Goal: Find specific page/section: Find specific page/section

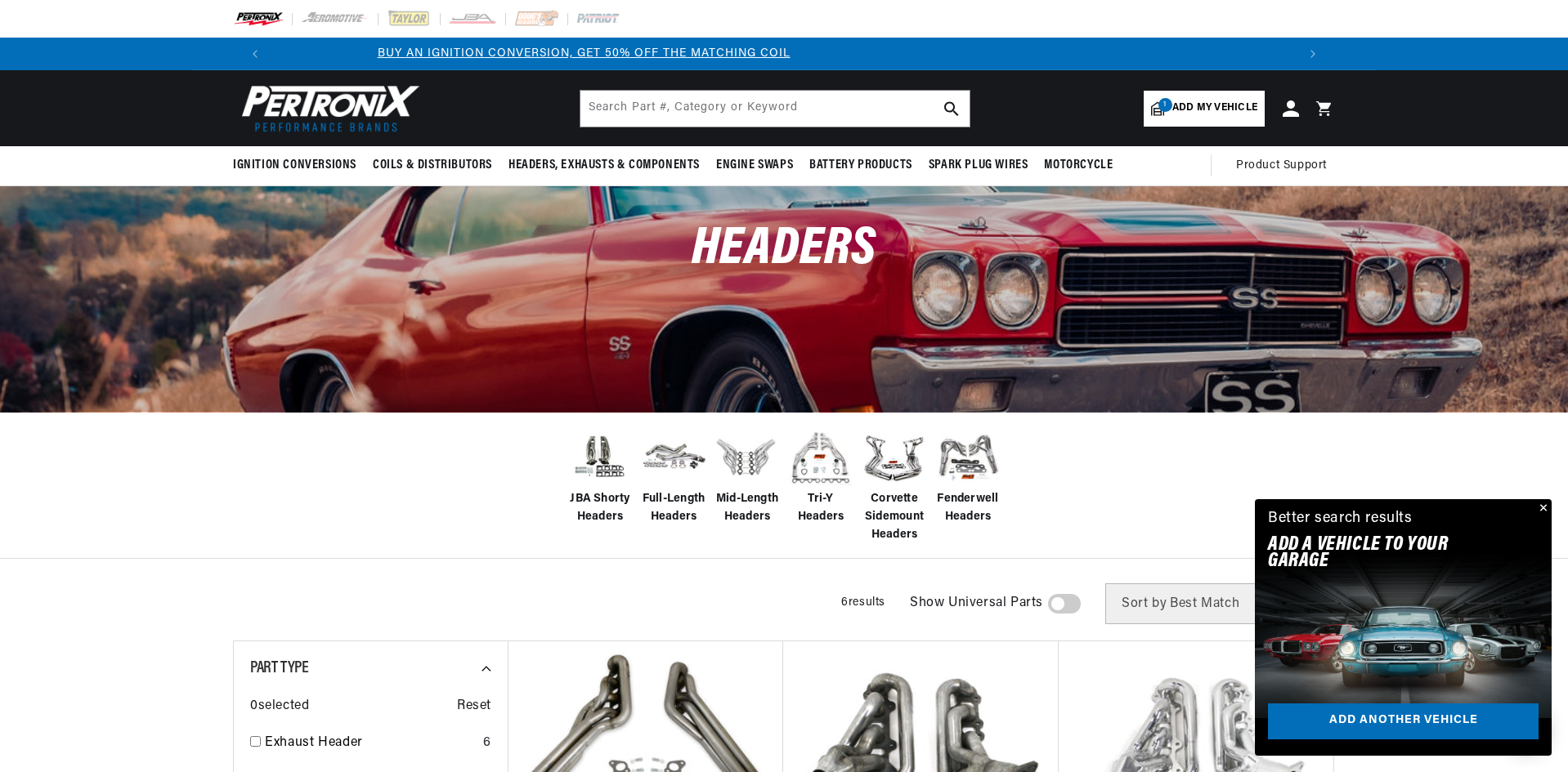
scroll to position [0, 79]
click at [1199, 110] on span "Add my vehicle" at bounding box center [1215, 108] width 85 height 15
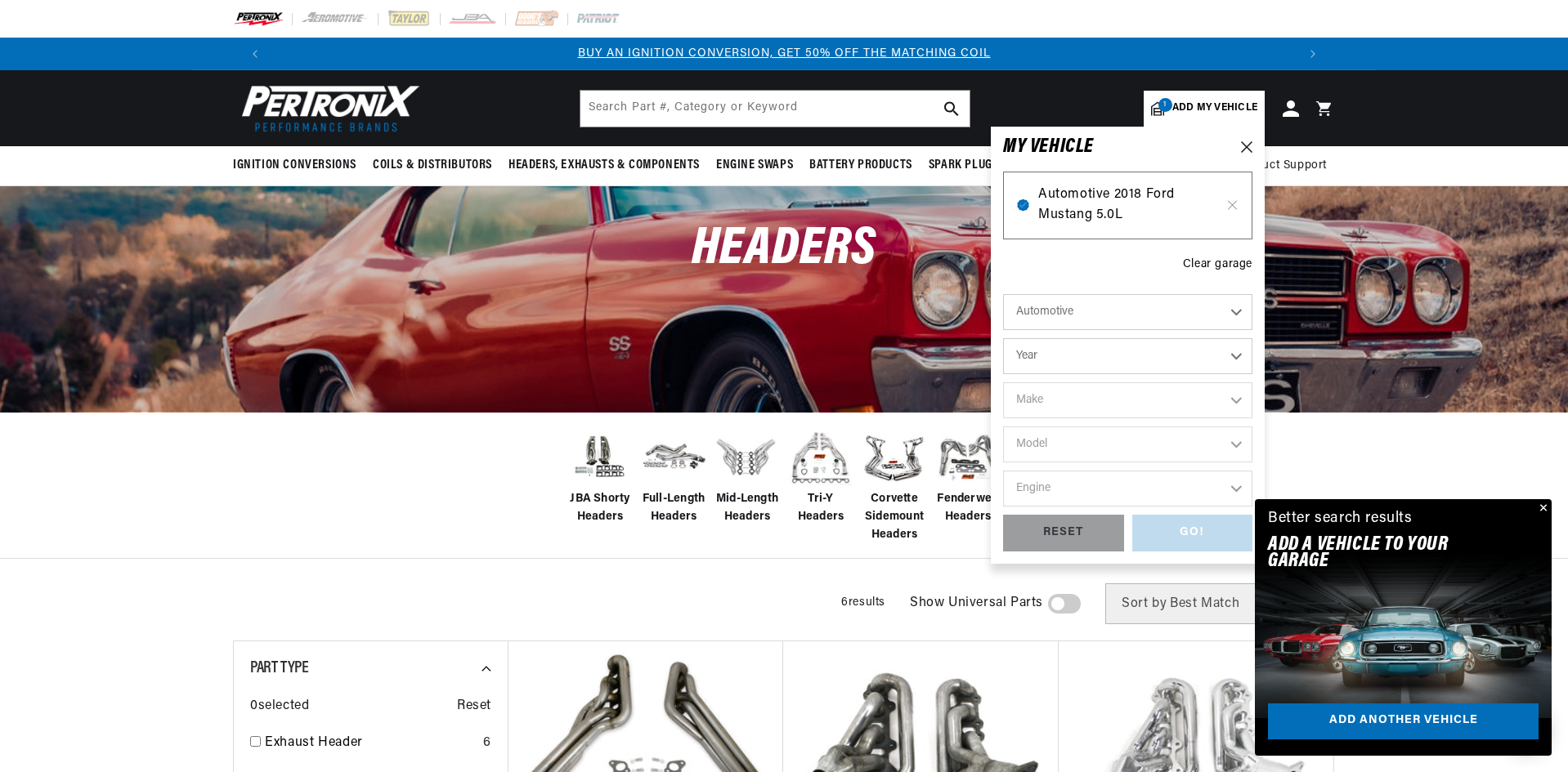
click at [1134, 206] on span "Automotive 2018 Ford Mustang 5.0L" at bounding box center [1127, 205] width 179 height 42
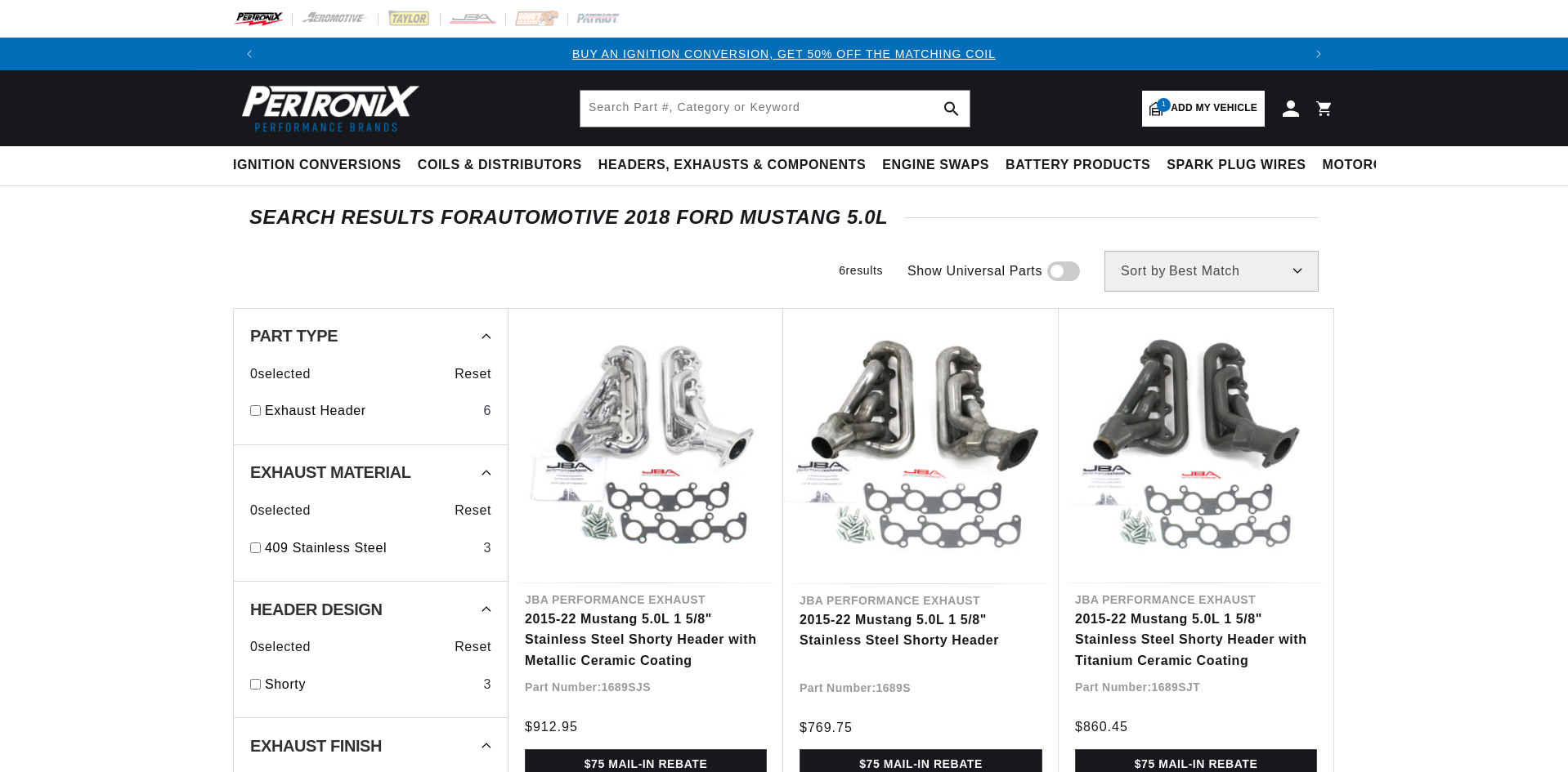
click at [1205, 104] on span "Add my vehicle" at bounding box center [1213, 108] width 86 height 15
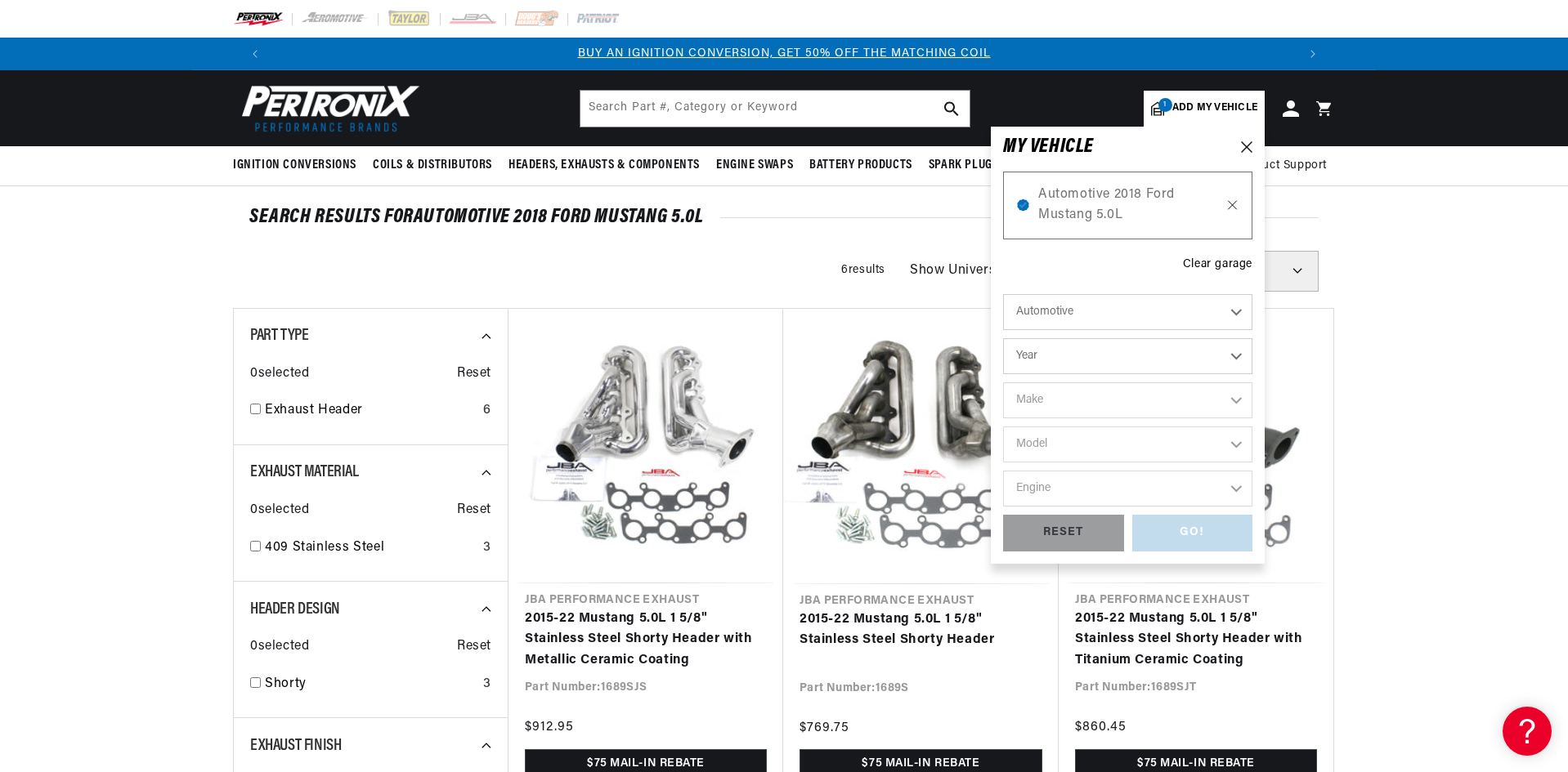
click at [1234, 205] on icon at bounding box center [1232, 205] width 14 height 13
click at [1176, 355] on select "Year 2022 2021 2020 2019 2018 2017 2016 2015 2014 2013 2012 2011 2010 2009 2008…" at bounding box center [1127, 356] width 249 height 36
select select "2022"
click at [1003, 338] on select "Year 2022 2021 2020 2019 2018 2017 2016 2015 2014 2013 2012 2011 2010 2009 2008…" at bounding box center [1127, 356] width 249 height 36
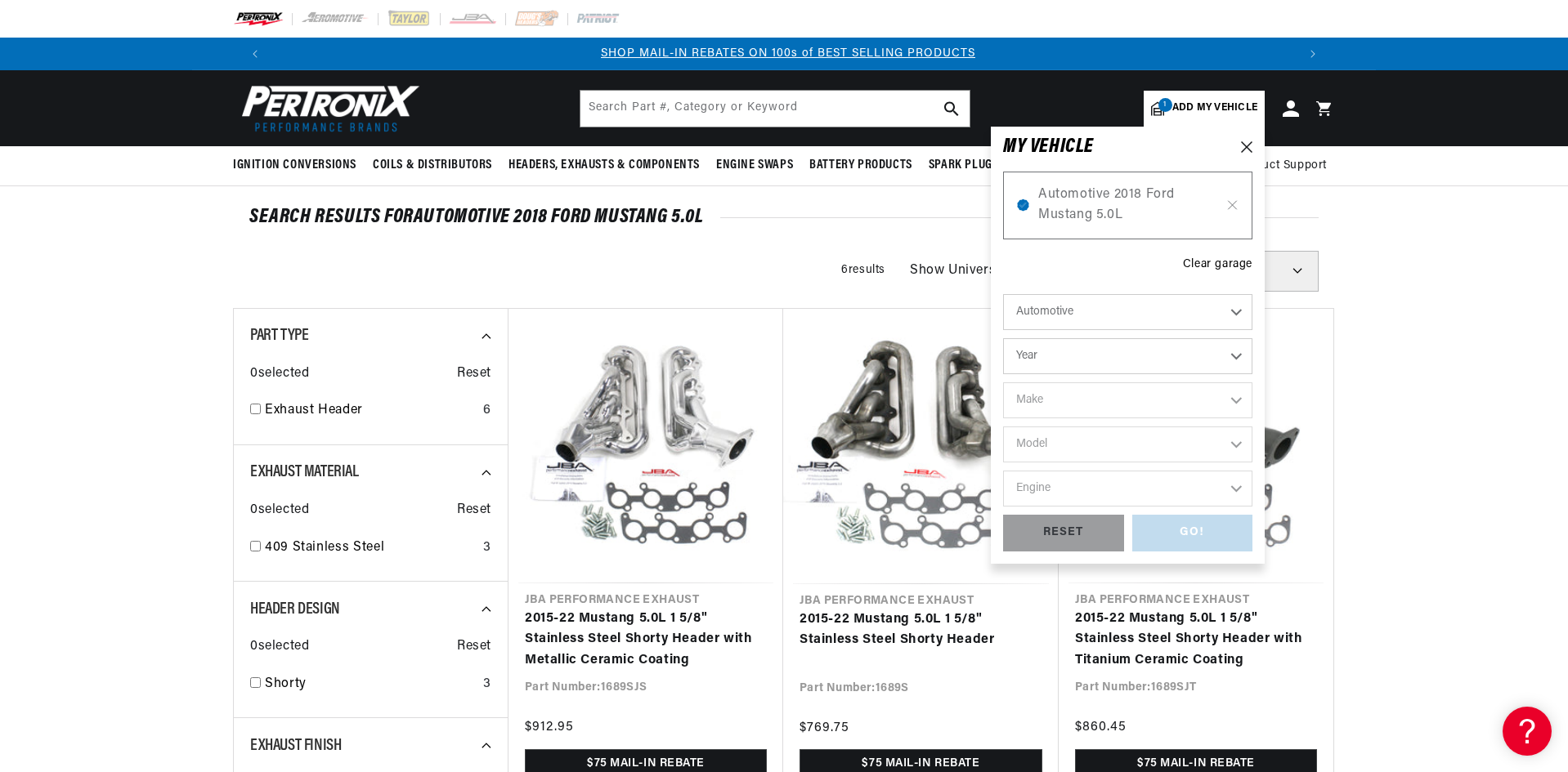
select select "2022"
click at [1150, 404] on select "Make Cadillac Chevrolet Chrysler Dodge Ford GMC INFINITI Jeep Nissan Ram" at bounding box center [1127, 401] width 249 height 36
select select "Ford"
click at [1003, 382] on select "Make Cadillac Chevrolet Chrysler Dodge Ford GMC INFINITI Jeep Nissan Ram" at bounding box center [1127, 401] width 249 height 36
select select "Ford"
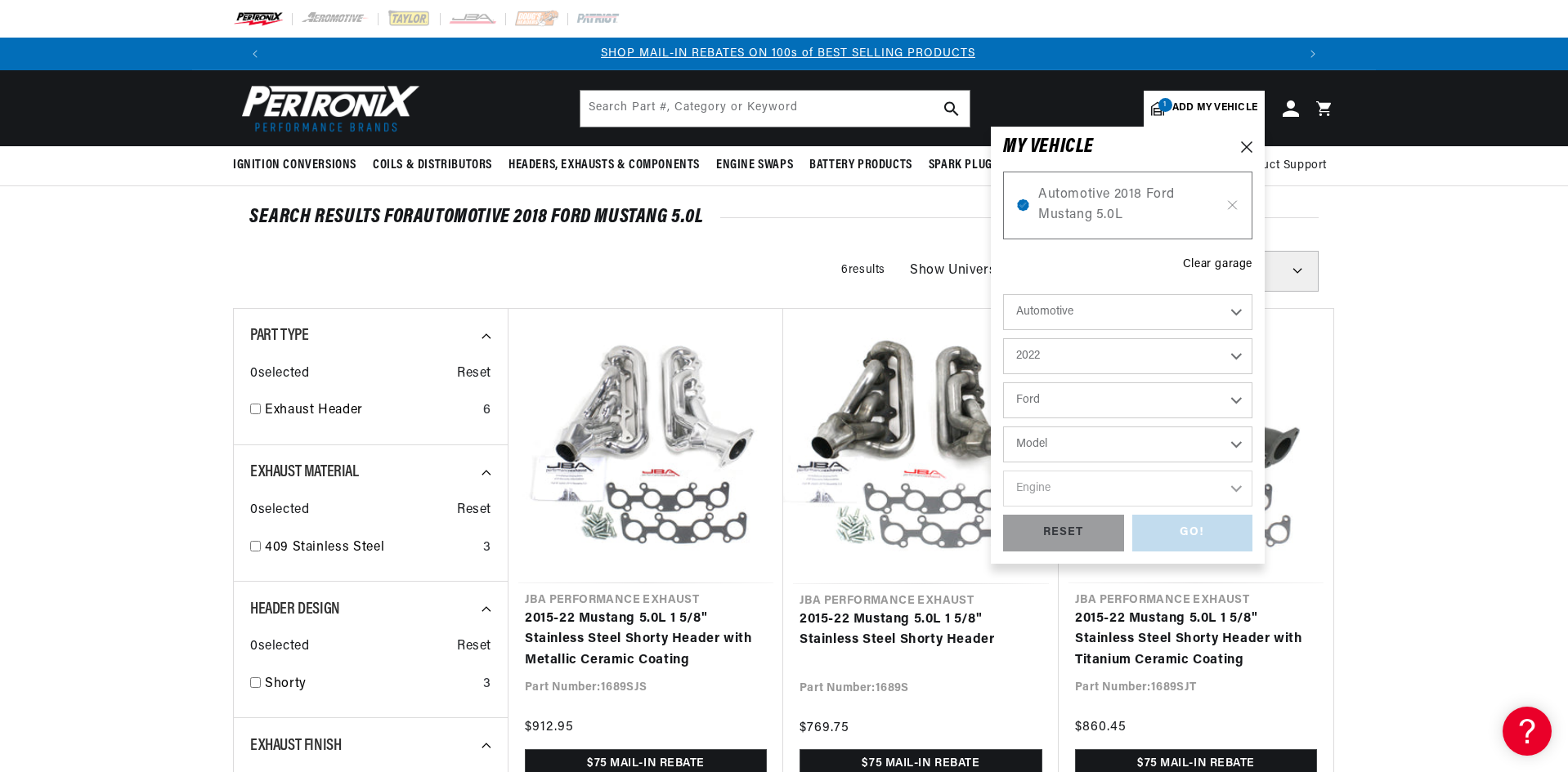
click at [1132, 450] on select "Model F-150 Mustang Ranger" at bounding box center [1127, 445] width 249 height 36
select select "Mustang"
click at [1003, 427] on select "Model F-150 Mustang Ranger" at bounding box center [1127, 445] width 249 height 36
select select "Mustang"
click at [1125, 493] on select "Engine 2.3L 5.0L" at bounding box center [1127, 489] width 249 height 36
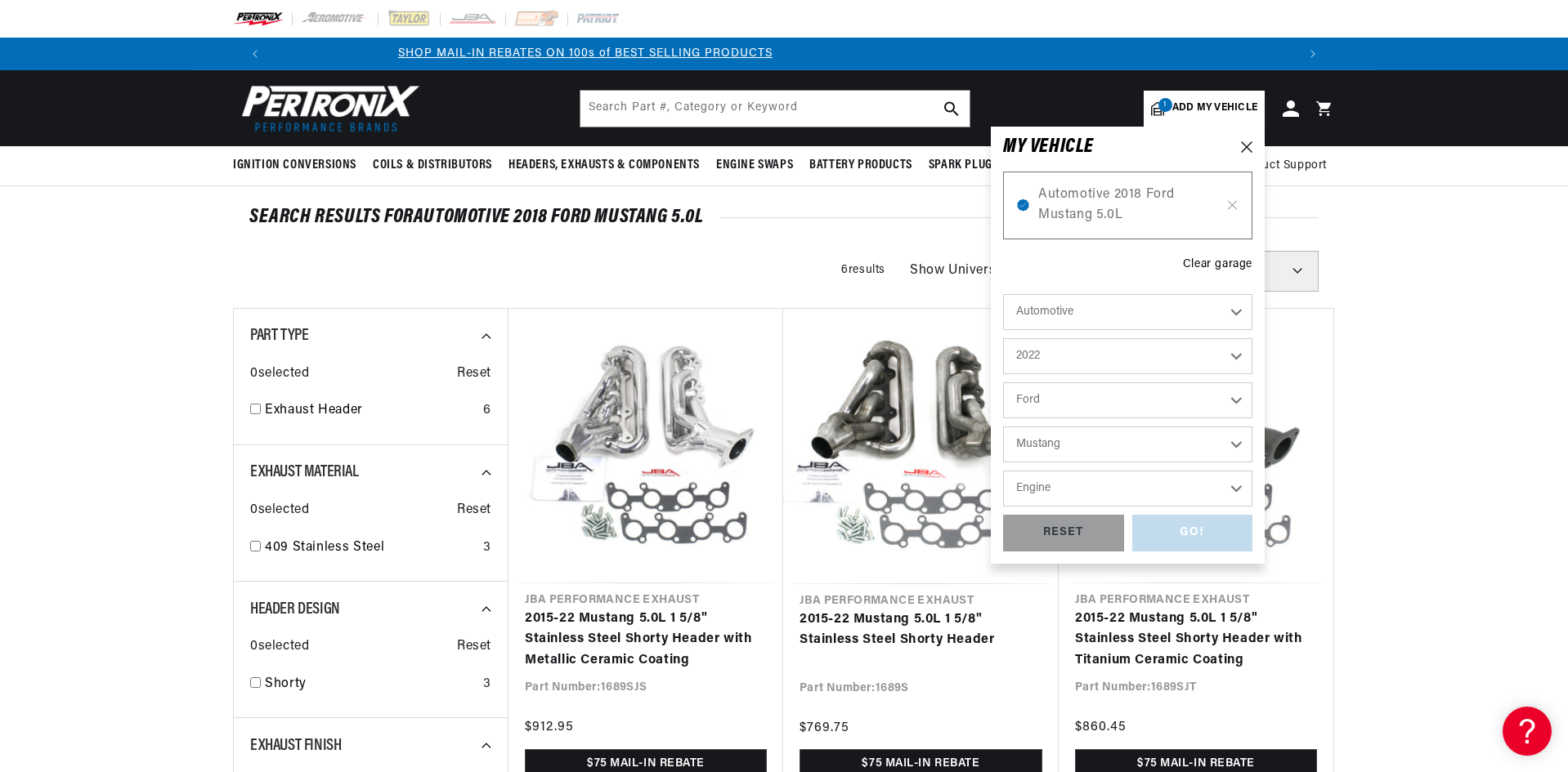
select select "5.0L"
click at [1003, 470] on select "Engine 2.3L 5.0L" at bounding box center [1127, 489] width 249 height 36
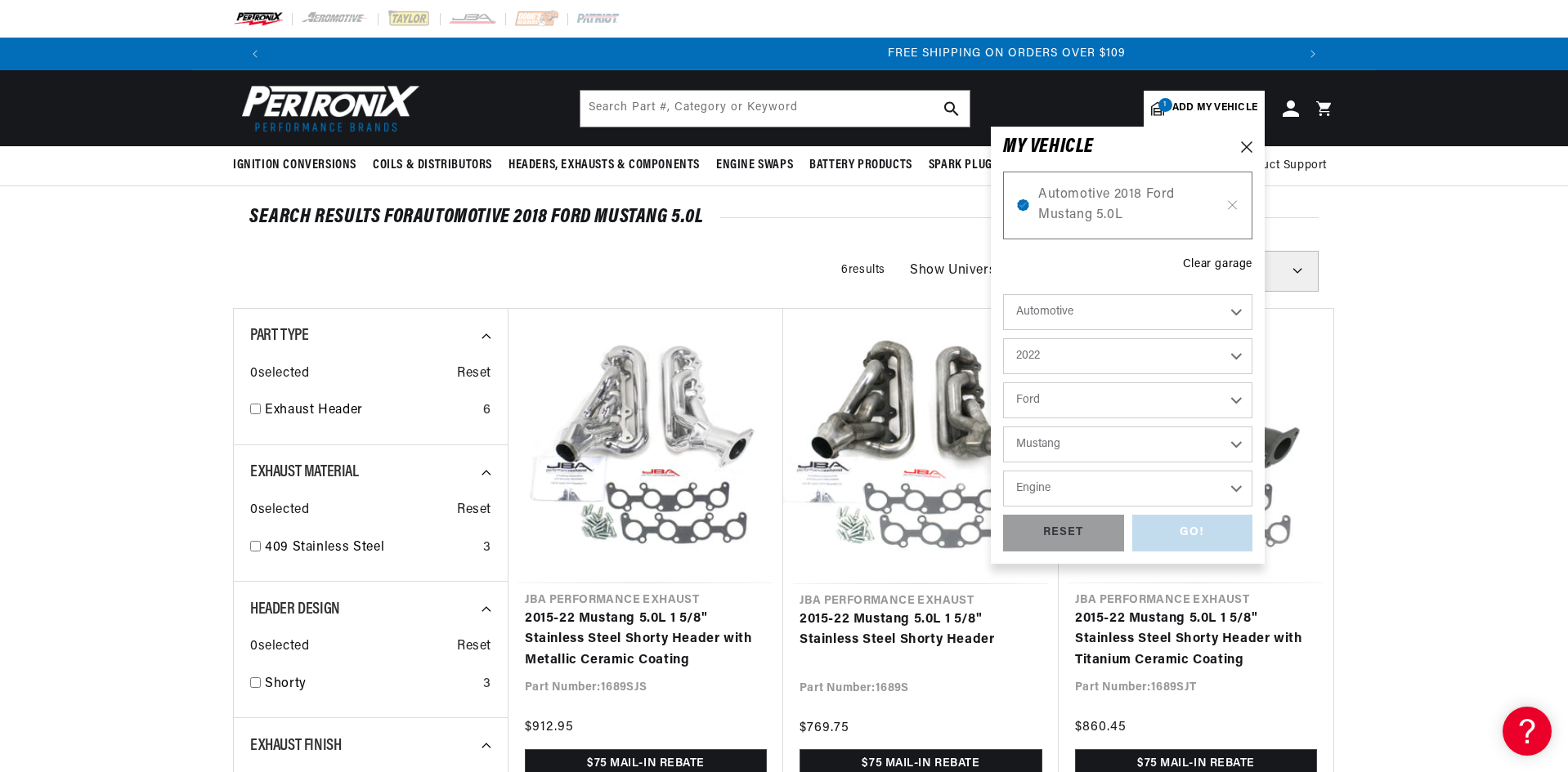
select select "5.0L"
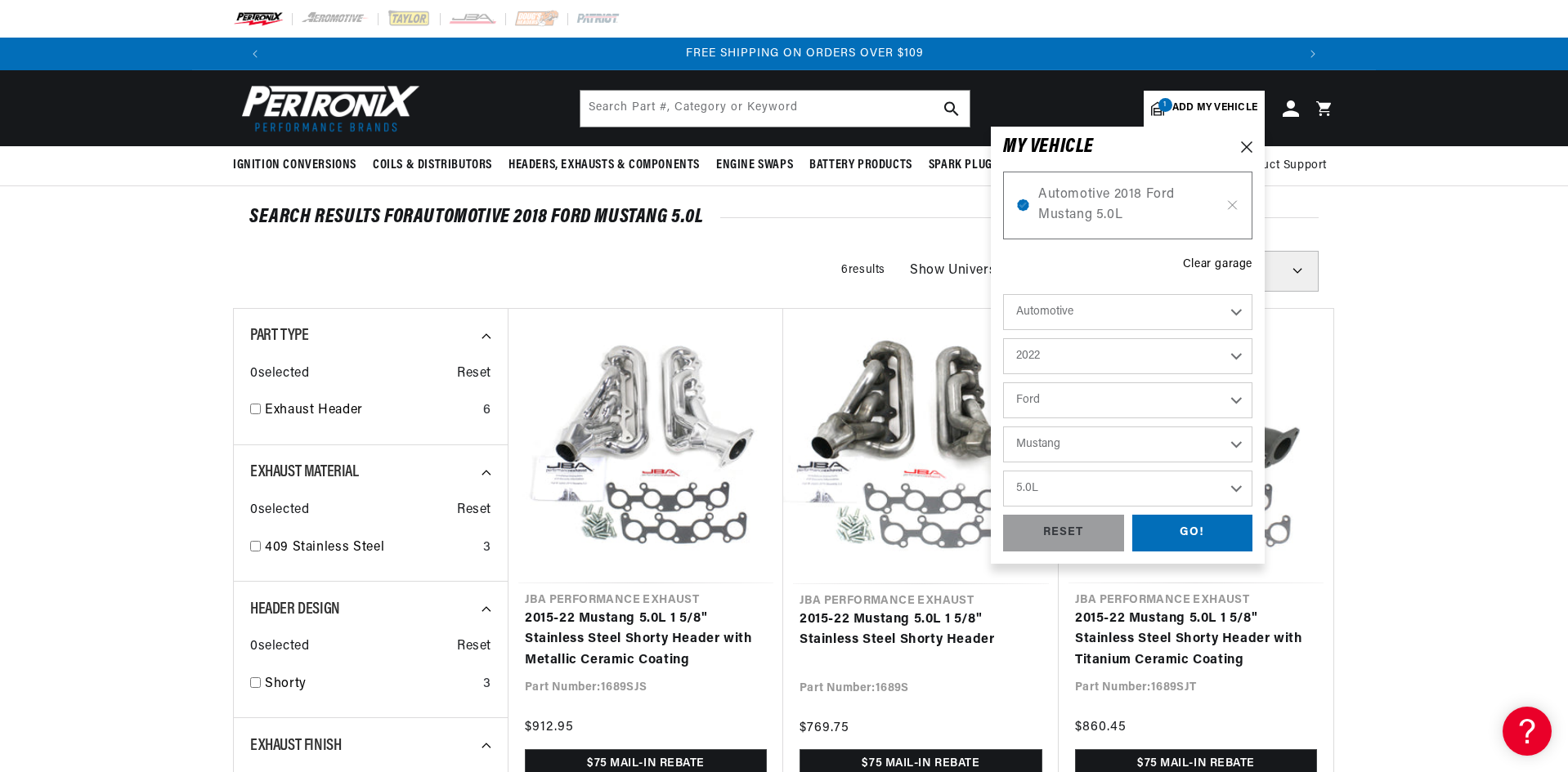
scroll to position [0, 2041]
click at [1187, 539] on div "GO!" at bounding box center [1192, 533] width 121 height 36
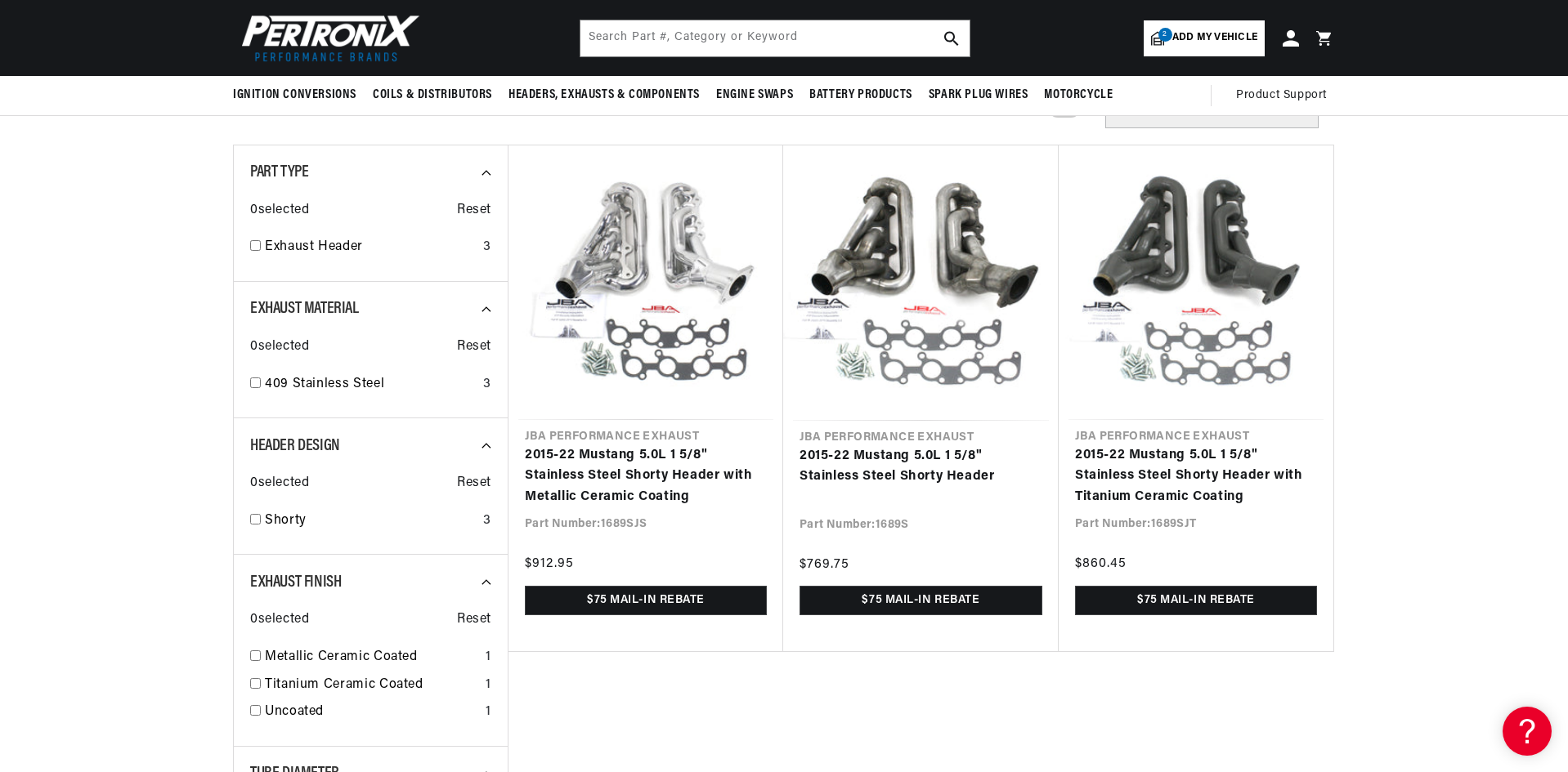
scroll to position [0, 1021]
